Goal: Task Accomplishment & Management: Manage account settings

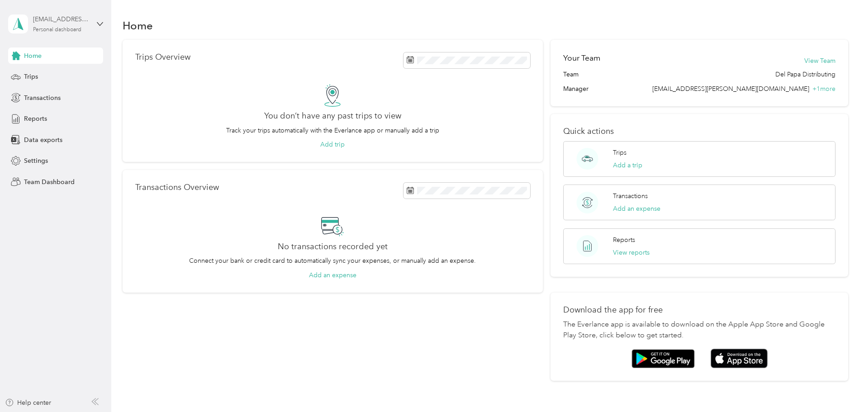
click at [67, 18] on div "[EMAIL_ADDRESS][DOMAIN_NAME]" at bounding box center [61, 18] width 57 height 9
click at [53, 76] on div "Team dashboard" at bounding box center [40, 74] width 48 height 9
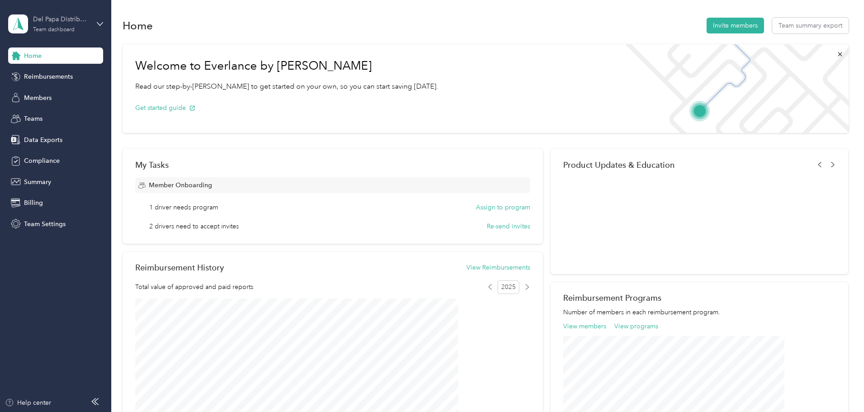
click at [55, 20] on div "Del Papa Distributing" at bounding box center [61, 18] width 57 height 9
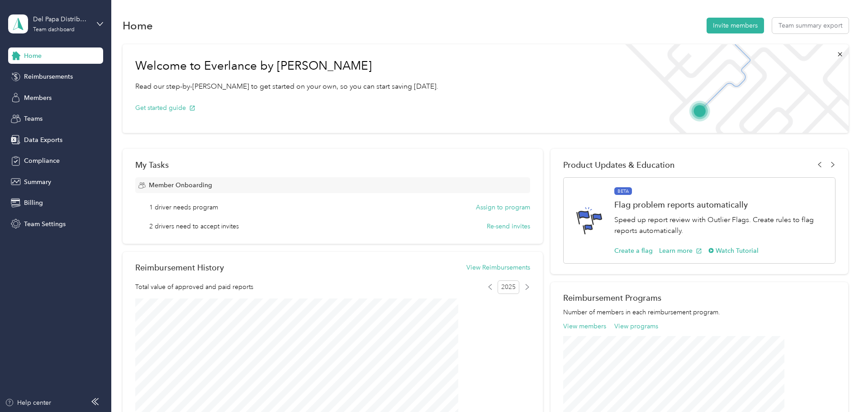
click at [47, 73] on div "Team dashboard" at bounding box center [41, 74] width 50 height 9
click at [39, 97] on span "Members" at bounding box center [38, 97] width 28 height 9
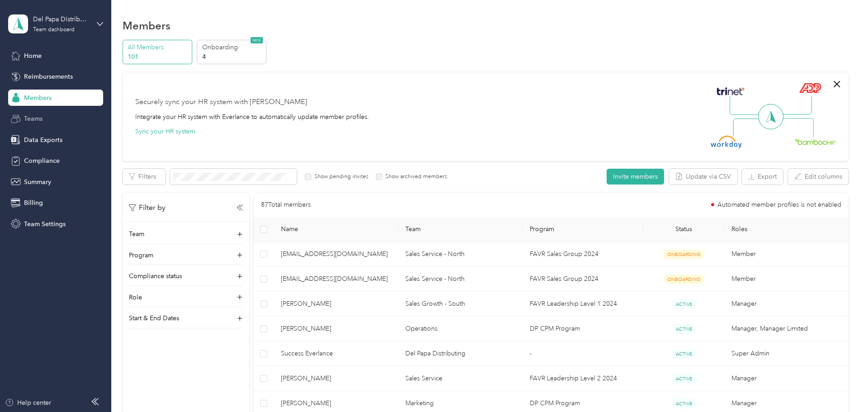
click at [32, 121] on span "Teams" at bounding box center [33, 118] width 19 height 9
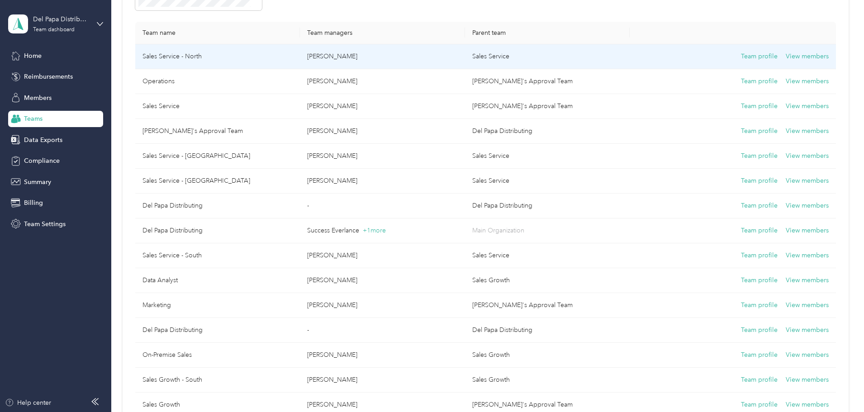
scroll to position [136, 0]
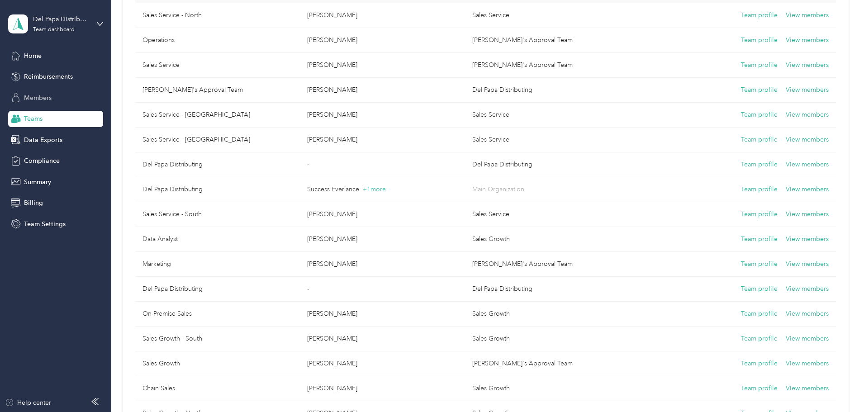
click at [41, 98] on span "Members" at bounding box center [38, 97] width 28 height 9
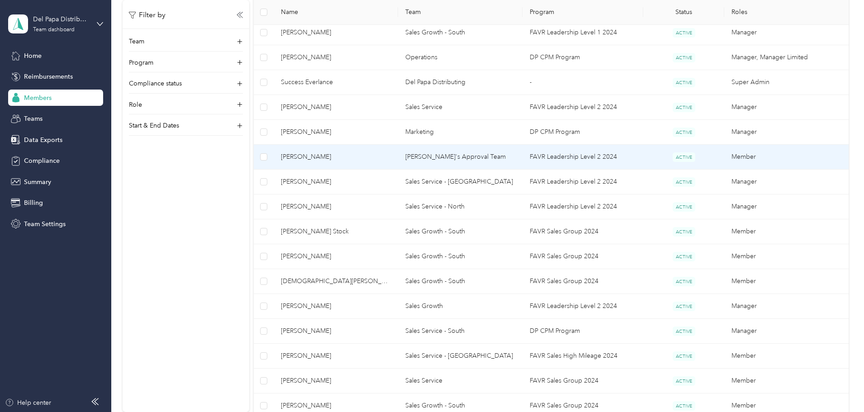
scroll to position [45, 0]
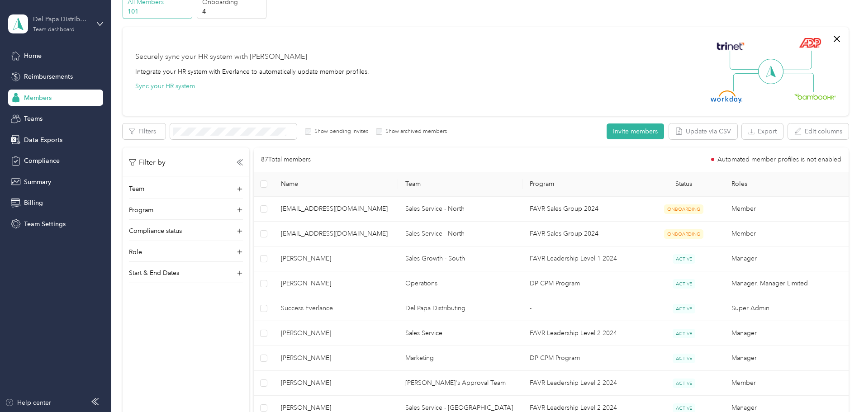
click at [68, 27] on div "Team dashboard" at bounding box center [54, 29] width 42 height 5
click at [34, 71] on div "Team dashboard" at bounding box center [41, 74] width 50 height 9
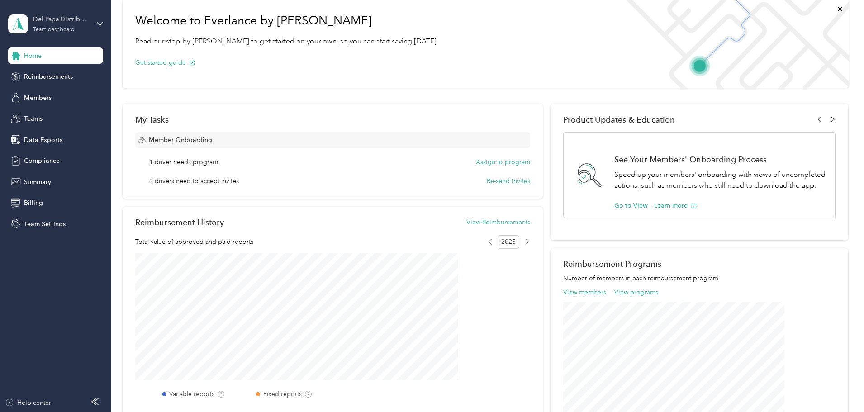
click at [52, 24] on div "Del Papa Distributing" at bounding box center [61, 18] width 57 height 9
click at [48, 113] on div "Log out" at bounding box center [33, 113] width 35 height 9
